Goal: Information Seeking & Learning: Check status

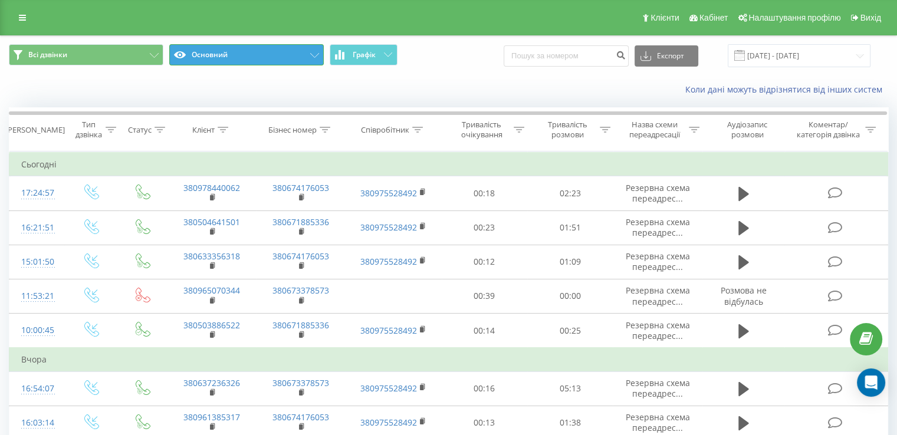
click at [266, 55] on button "Основний" at bounding box center [246, 54] width 155 height 21
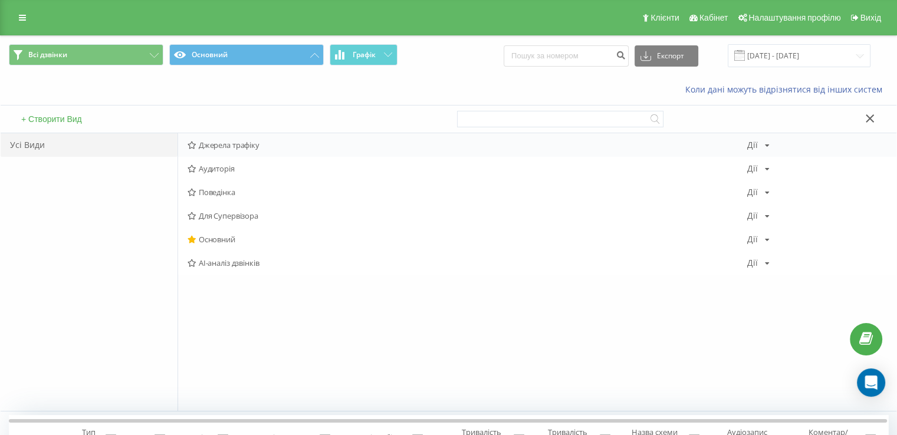
click at [198, 141] on span "Джерела трафіку" at bounding box center [468, 145] width 560 height 8
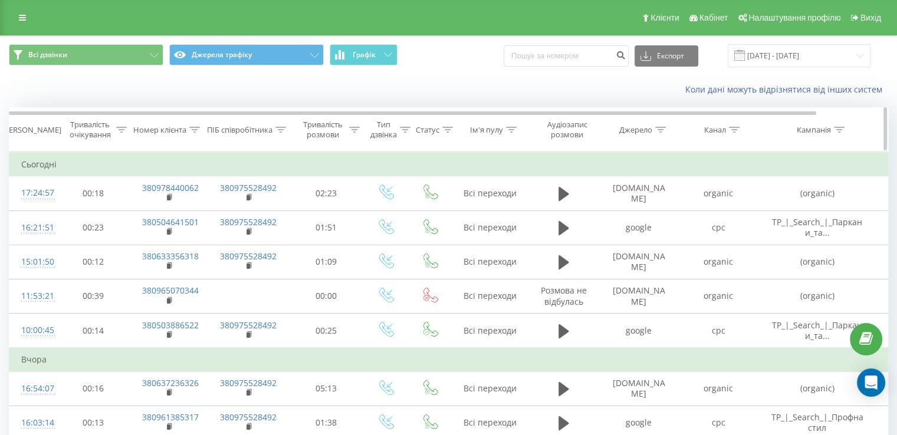
click at [730, 135] on th "Канал" at bounding box center [719, 130] width 80 height 44
click at [735, 130] on icon at bounding box center [734, 130] width 11 height 6
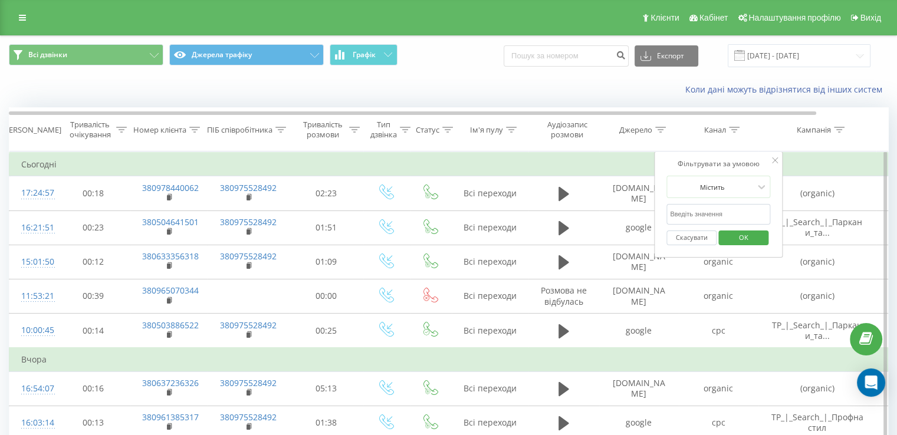
click at [713, 215] on input "text" at bounding box center [719, 214] width 104 height 21
type input "cpc"
click at [736, 240] on span "OK" at bounding box center [743, 237] width 33 height 18
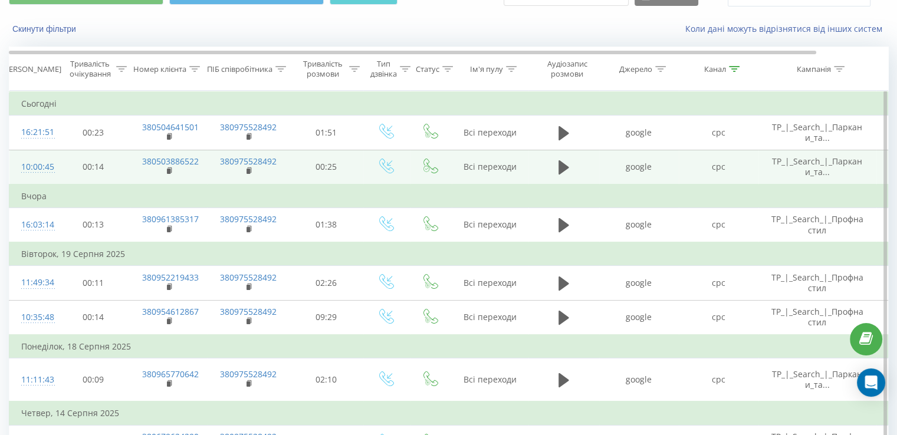
scroll to position [5, 0]
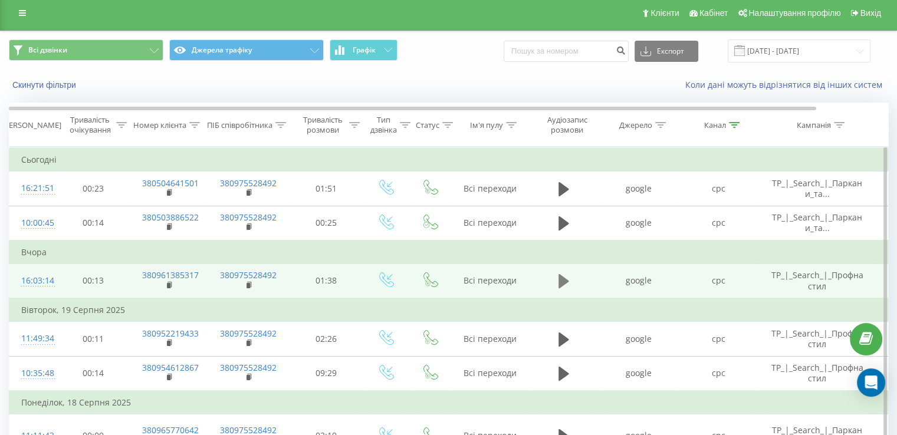
click at [556, 281] on button at bounding box center [564, 282] width 18 height 18
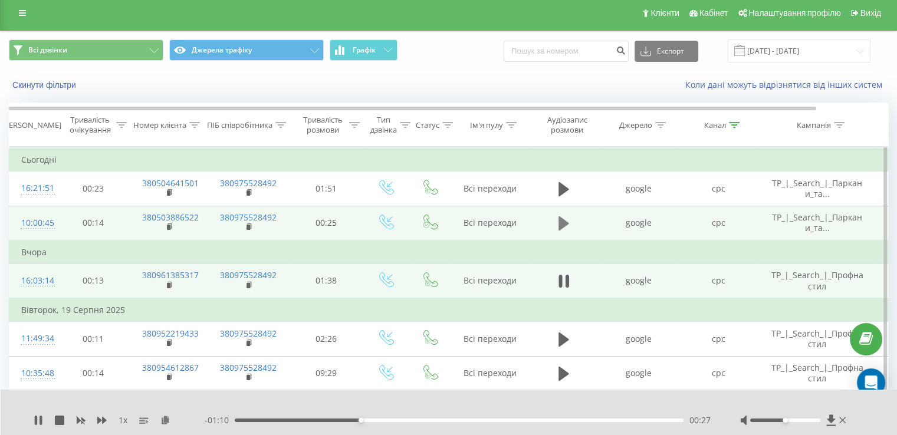
click at [562, 215] on icon at bounding box center [564, 223] width 11 height 17
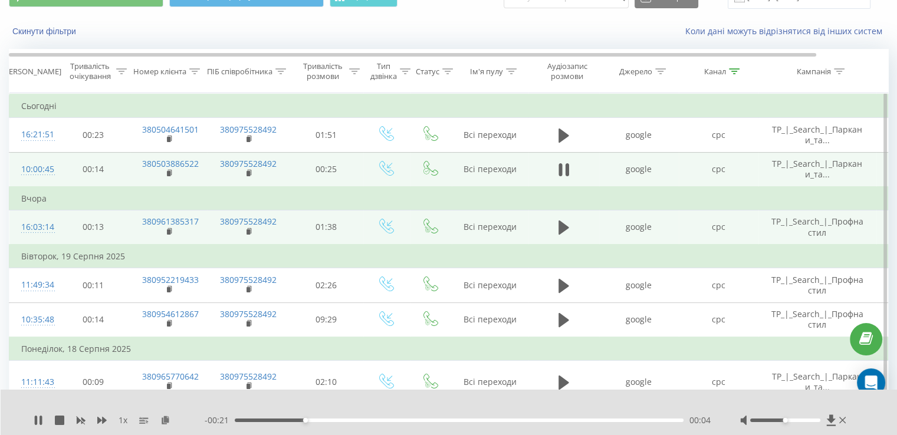
scroll to position [59, 0]
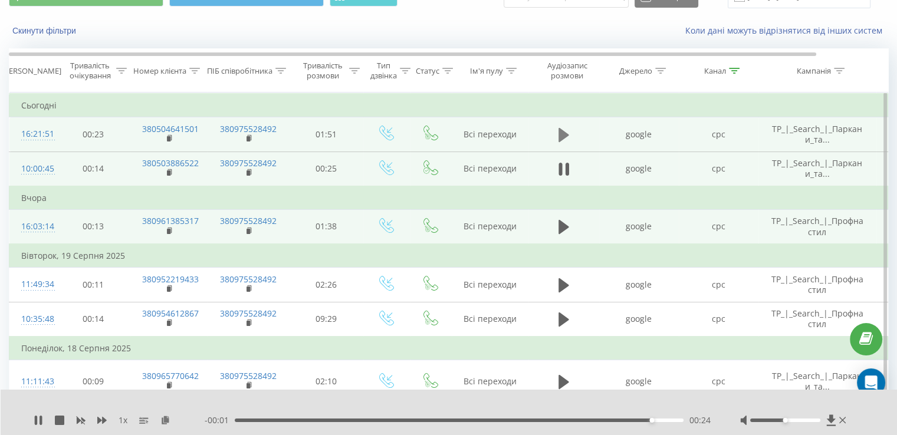
click at [565, 130] on icon at bounding box center [564, 135] width 11 height 17
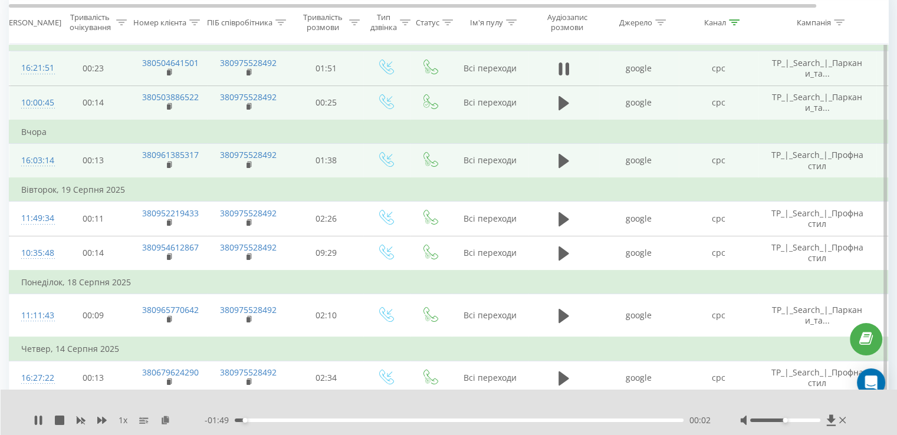
scroll to position [37, 0]
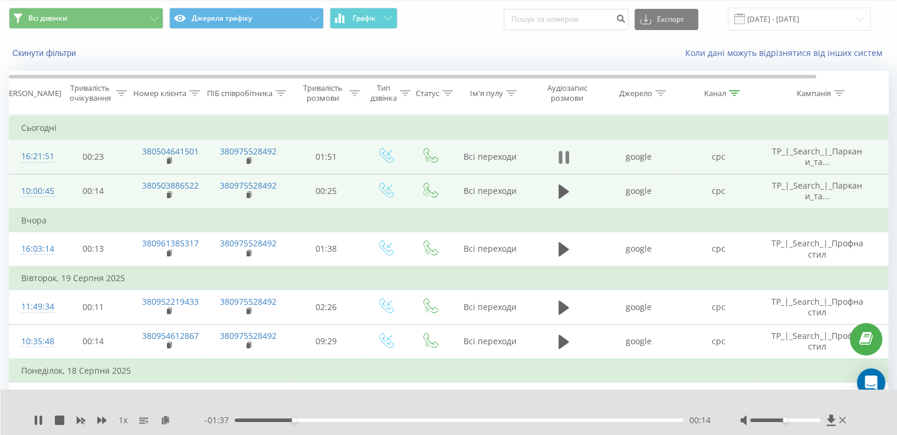
click at [571, 152] on button at bounding box center [564, 158] width 18 height 18
